Goal: Information Seeking & Learning: Check status

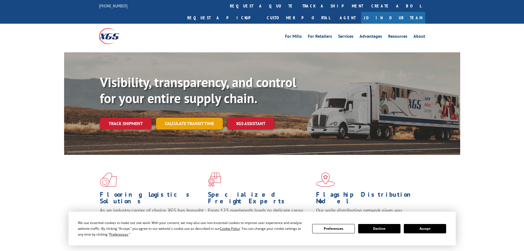
click at [128, 117] on link "Track shipment" at bounding box center [126, 123] width 52 height 12
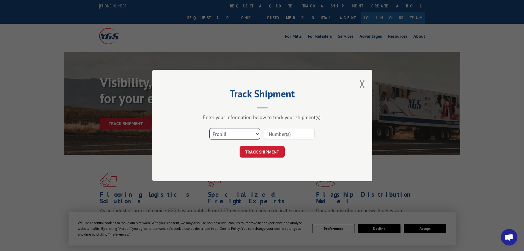
click at [257, 133] on select "Select category... Probill BOL PO" at bounding box center [234, 134] width 51 height 12
select select "bol"
click at [209, 128] on select "Select category... Probill BOL PO" at bounding box center [234, 134] width 51 height 12
click at [273, 133] on input at bounding box center [289, 134] width 51 height 12
type input "6964164"
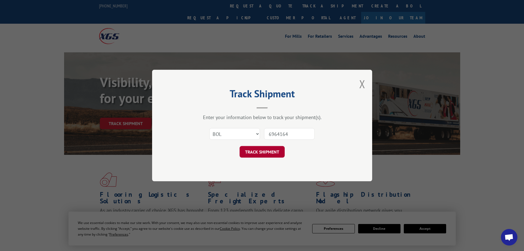
click at [260, 152] on button "TRACK SHIPMENT" at bounding box center [262, 152] width 45 height 12
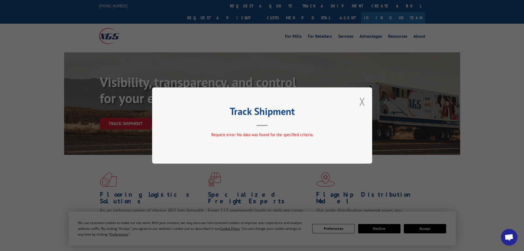
click at [363, 100] on button "Close modal" at bounding box center [362, 101] width 6 height 15
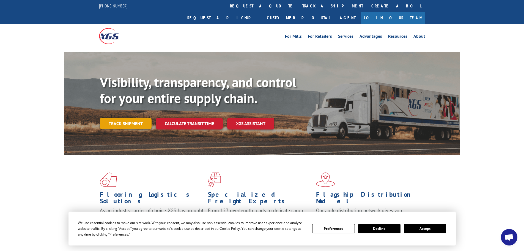
click at [124, 117] on link "Track shipment" at bounding box center [126, 123] width 52 height 12
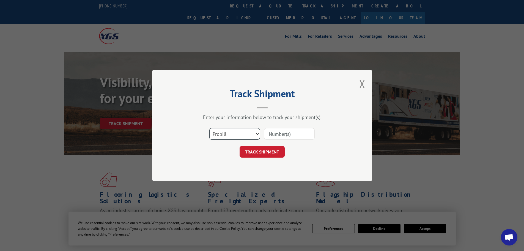
click at [257, 133] on select "Select category... Probill BOL PO" at bounding box center [234, 134] width 51 height 12
select select "bol"
click at [209, 128] on select "Select category... Probill BOL PO" at bounding box center [234, 134] width 51 height 12
click at [272, 134] on input at bounding box center [289, 134] width 51 height 12
type input "6964164"
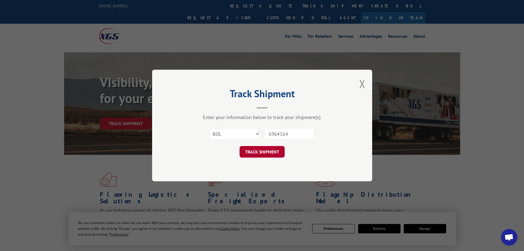
click at [275, 150] on button "TRACK SHIPMENT" at bounding box center [262, 152] width 45 height 12
